Goal: Information Seeking & Learning: Learn about a topic

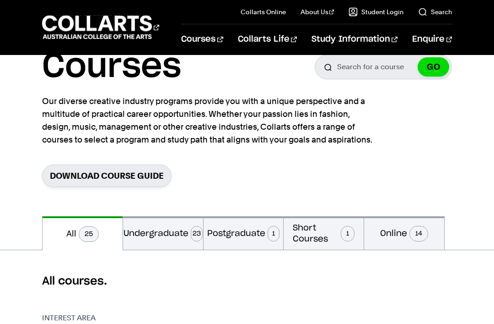
scroll to position [44, 0]
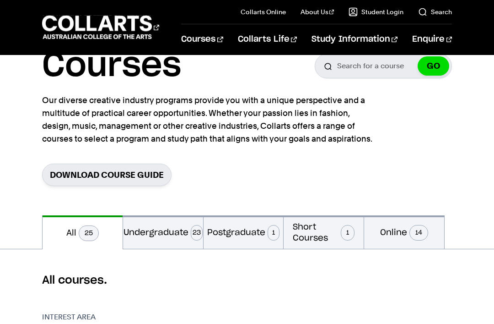
click at [169, 227] on button "Undergraduate 23" at bounding box center [163, 231] width 80 height 33
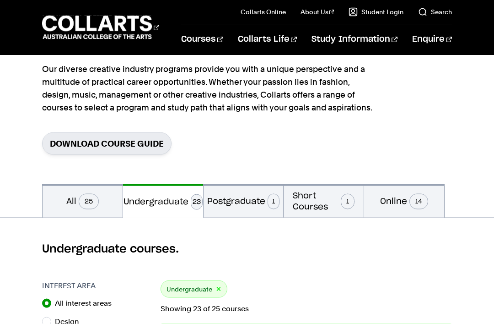
scroll to position [62, 0]
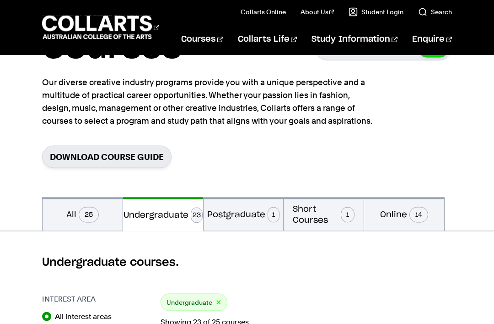
click at [335, 209] on button "Short Courses 1" at bounding box center [324, 213] width 80 height 33
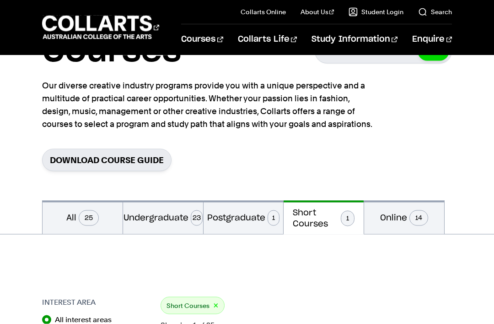
scroll to position [55, 0]
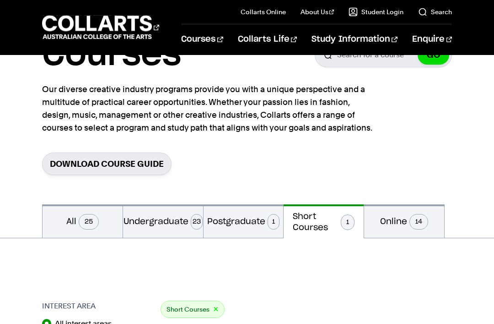
click at [401, 211] on button "Online 14" at bounding box center [404, 220] width 80 height 33
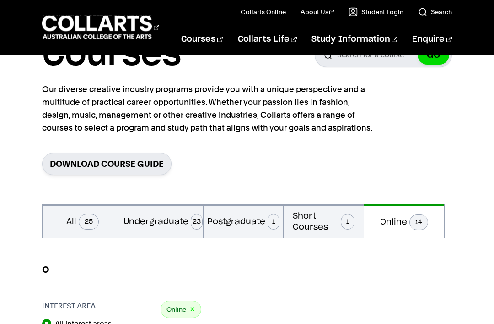
radio input "false"
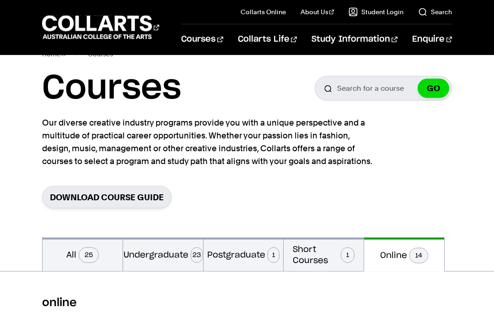
click at [239, 251] on button "Postgraduate 1" at bounding box center [244, 254] width 80 height 33
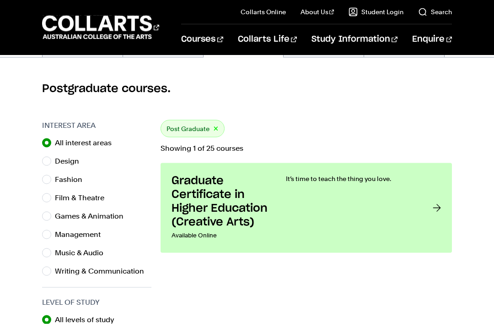
scroll to position [236, 0]
click at [216, 199] on h3 "Graduate Certificate in Higher Education (Creative Arts)" at bounding box center [220, 201] width 96 height 55
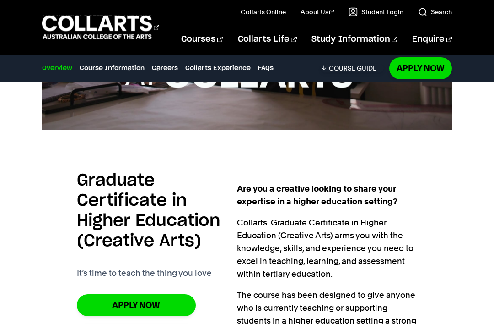
scroll to position [495, 0]
